Goal: Task Accomplishment & Management: Use online tool/utility

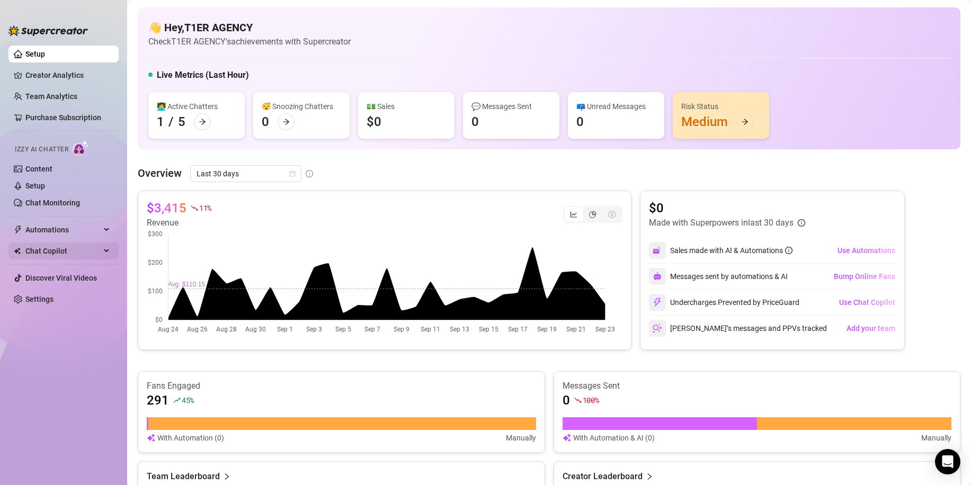
click at [61, 254] on span "Chat Copilot" at bounding box center [62, 251] width 75 height 17
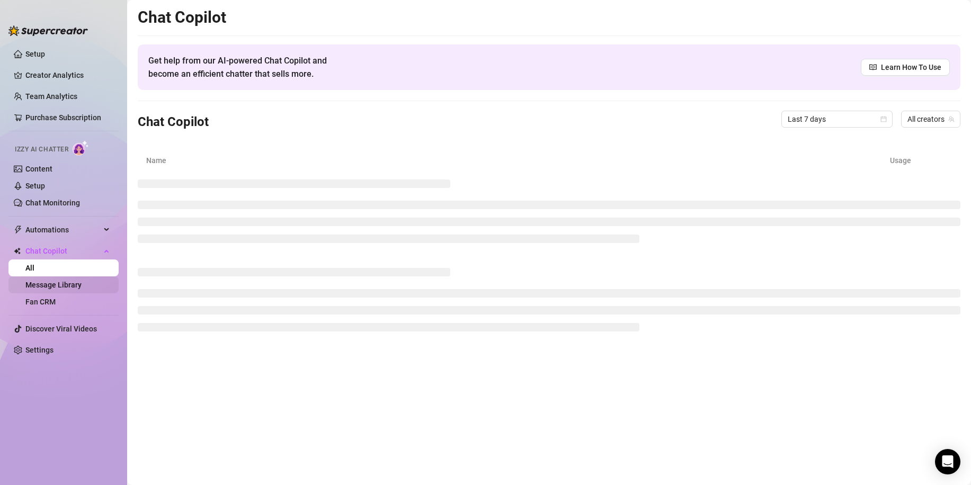
click at [79, 284] on link "Message Library" at bounding box center [53, 285] width 56 height 8
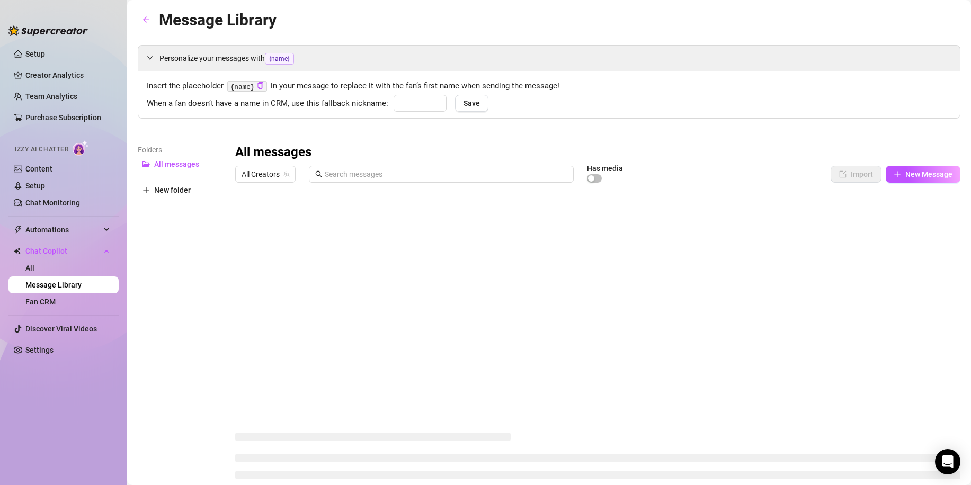
type input "babe"
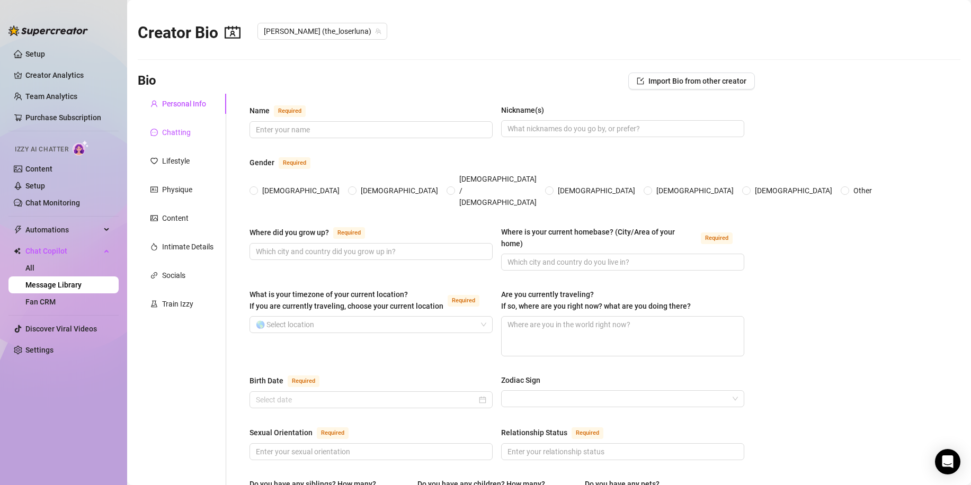
click at [166, 135] on div "Chatting" at bounding box center [176, 133] width 29 height 12
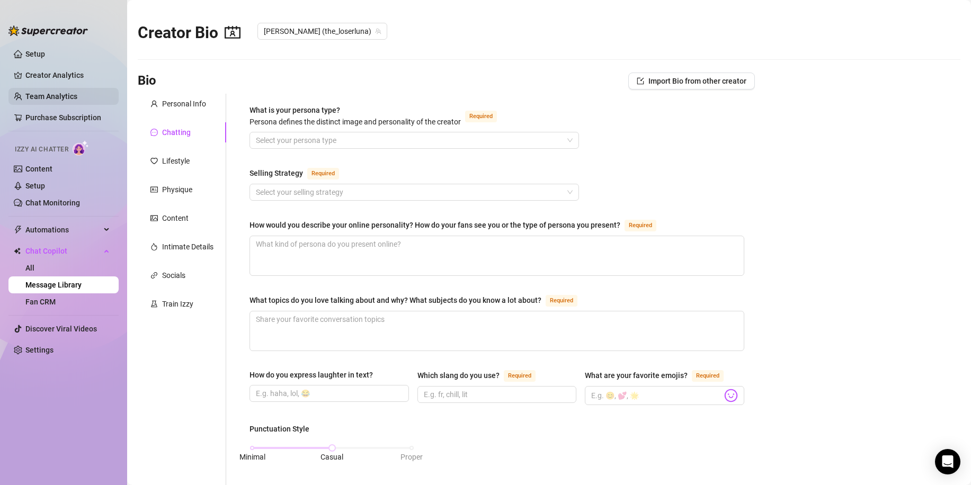
click at [47, 96] on link "Team Analytics" at bounding box center [51, 96] width 52 height 8
